Goal: Navigation & Orientation: Find specific page/section

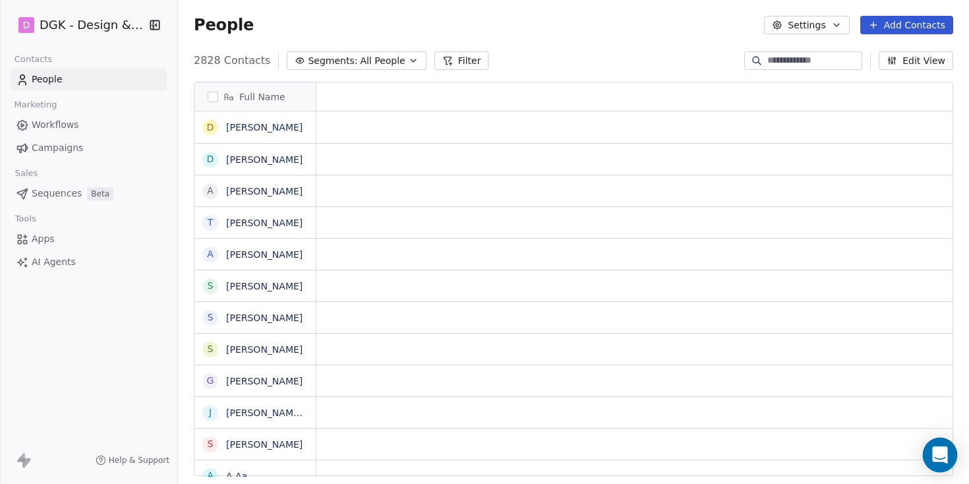
scroll to position [426, 791]
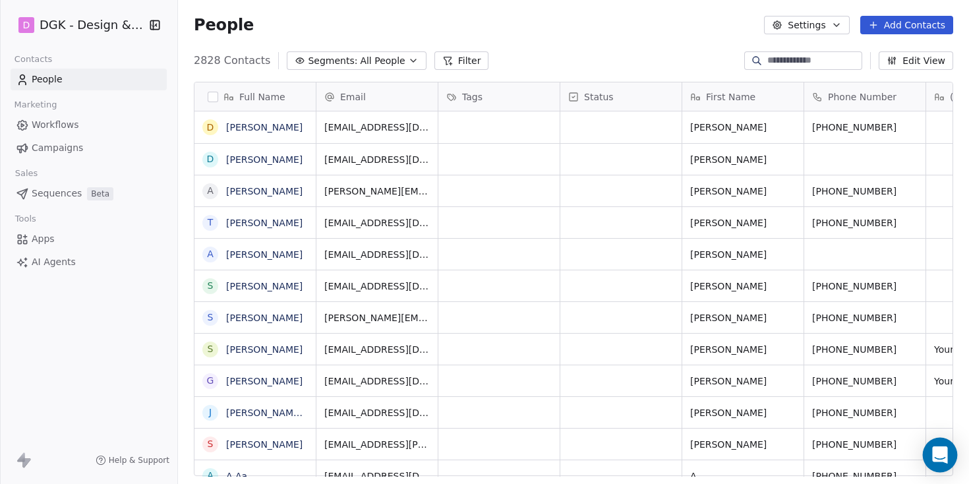
click at [939, 451] on icon "Open Intercom Messenger" at bounding box center [939, 454] width 15 height 17
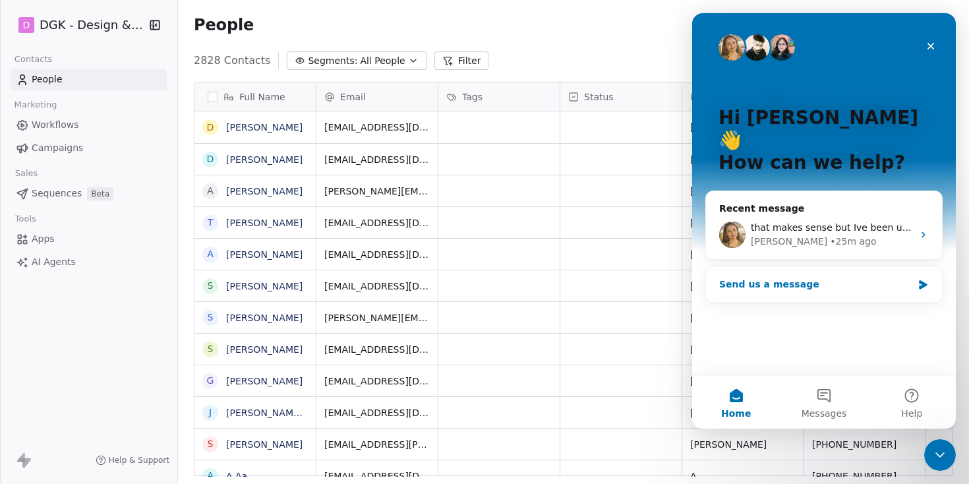
scroll to position [0, 0]
click at [827, 222] on span "that makes sense but Ive been using klaviyo for a long time. rates always chang…" at bounding box center [948, 227] width 395 height 11
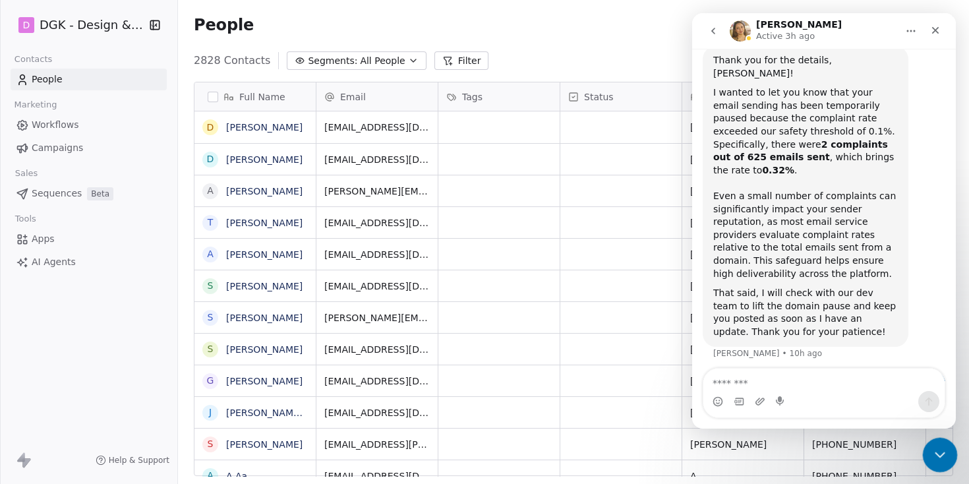
scroll to position [645, 0]
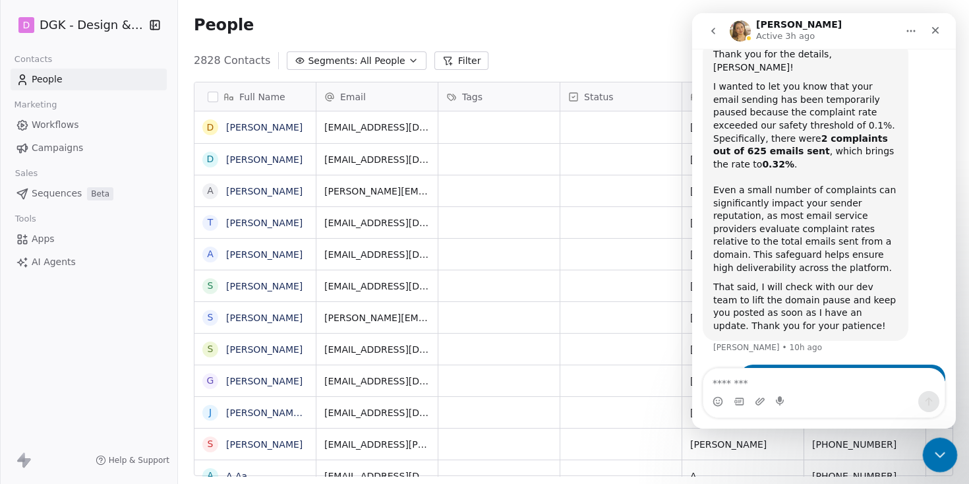
click at [928, 438] on body "D DGK - Design & Build Contacts People Marketing Workflows Campaigns Sales Sequ…" at bounding box center [484, 242] width 969 height 484
click at [94, 119] on link "Workflows" at bounding box center [89, 125] width 156 height 22
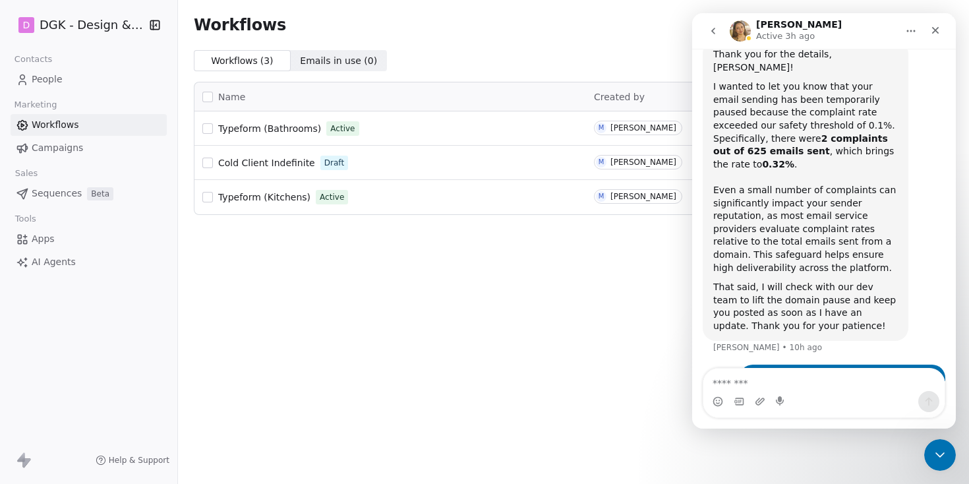
click at [949, 475] on div "Workflows Create with AI Create Workflow Workflows ( 3 ) Workflows ( 3 ) Emails…" at bounding box center [573, 242] width 791 height 484
click at [948, 471] on div "Workflows Create with AI Create Workflow Workflows ( 3 ) Workflows ( 3 ) Emails…" at bounding box center [573, 242] width 791 height 484
click at [947, 448] on div "Close Intercom Messenger" at bounding box center [938, 453] width 32 height 32
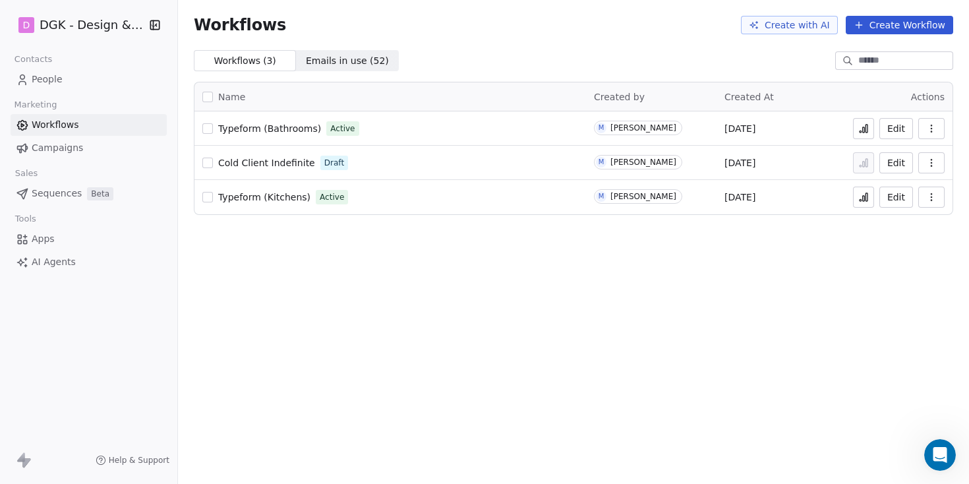
scroll to position [645, 0]
click at [99, 146] on link "Campaigns" at bounding box center [89, 148] width 156 height 22
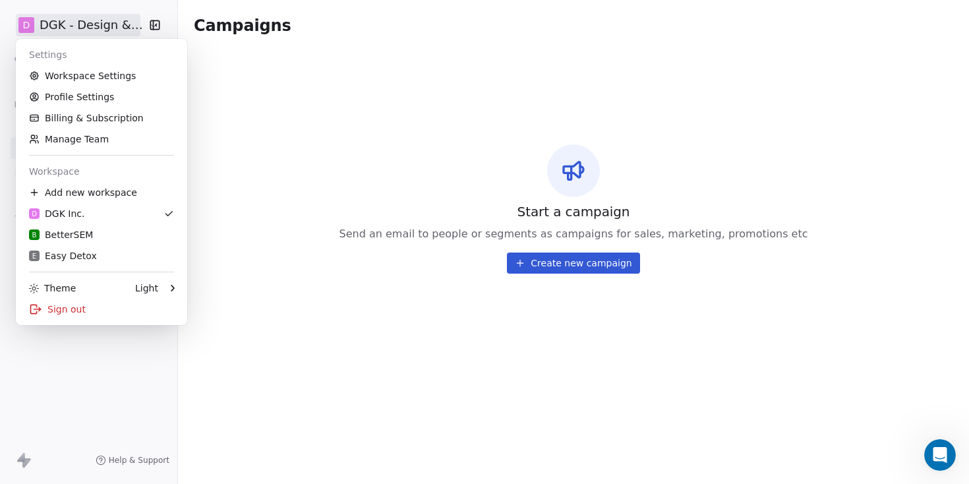
click at [106, 16] on html "D DGK - Design & Build Contacts People Marketing Workflows Campaigns Sales Sequ…" at bounding box center [484, 242] width 969 height 484
click at [96, 252] on div "E Easy Detox" at bounding box center [101, 255] width 145 height 13
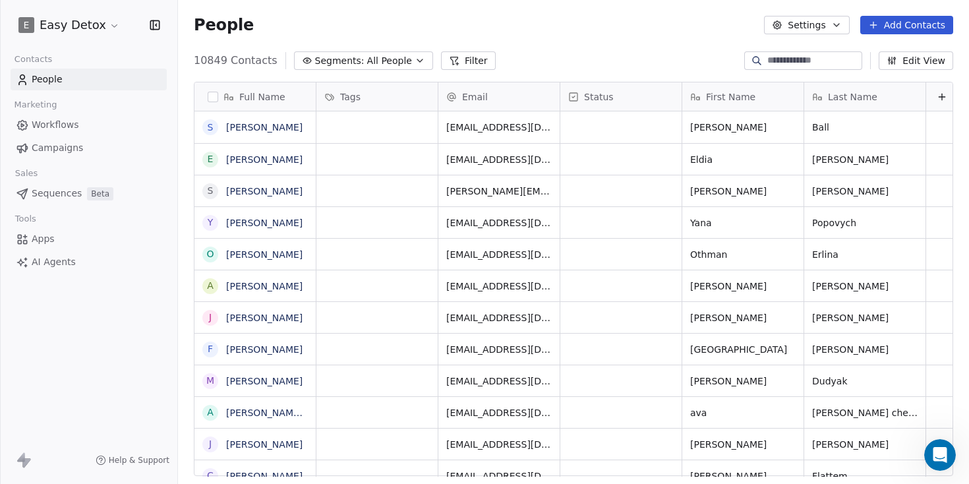
scroll to position [426, 791]
click at [45, 131] on span "Workflows" at bounding box center [55, 125] width 47 height 14
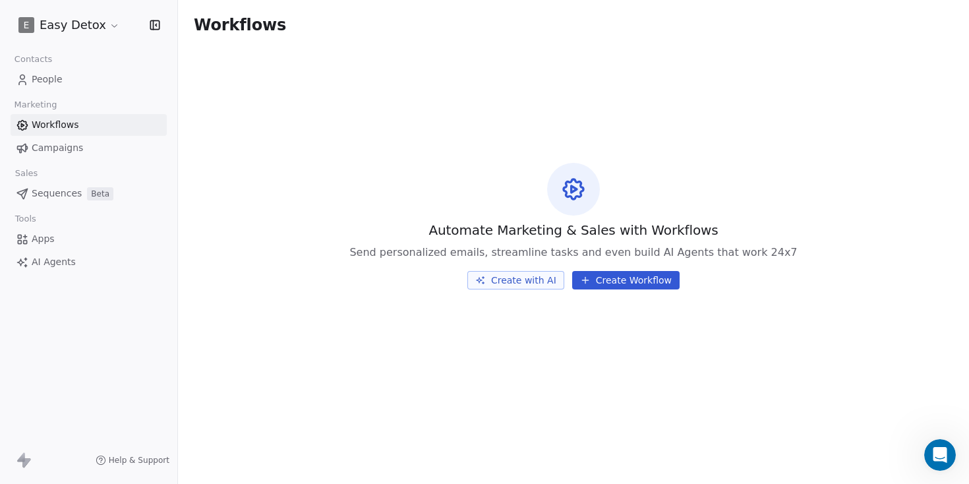
click at [57, 152] on span "Campaigns" at bounding box center [57, 148] width 51 height 14
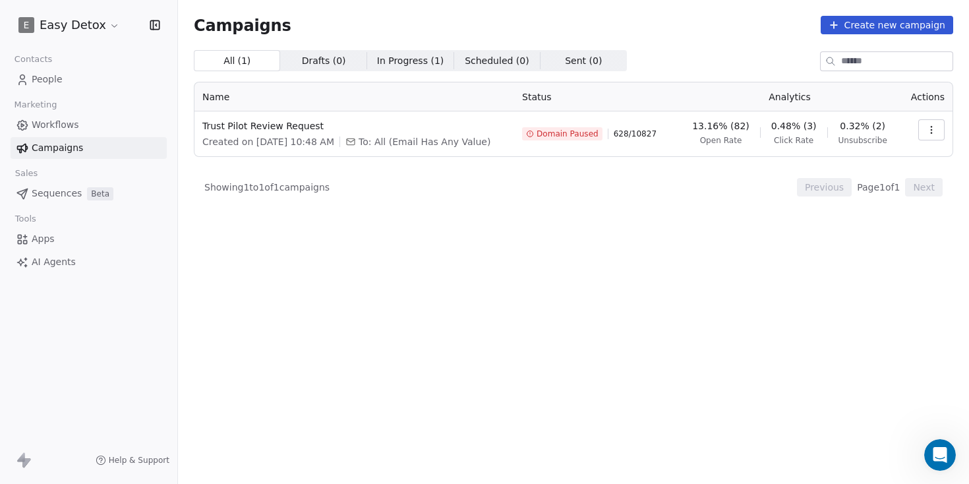
click at [406, 59] on span "In Progress ( 1 )" at bounding box center [410, 61] width 67 height 14
click at [250, 66] on span "All ( 1 ) All ( 1 )" at bounding box center [237, 60] width 86 height 21
